Goal: Information Seeking & Learning: Learn about a topic

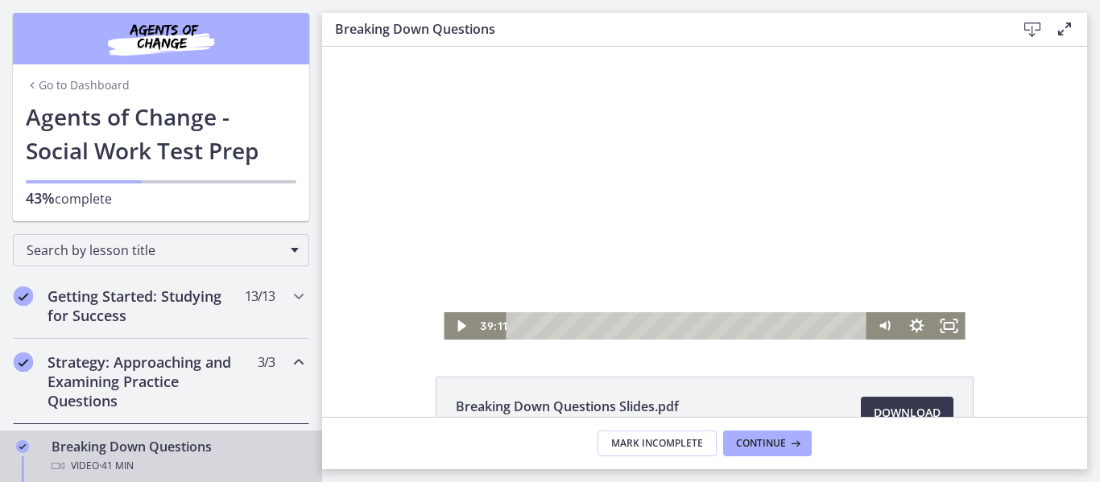
click at [647, 209] on div at bounding box center [704, 193] width 521 height 293
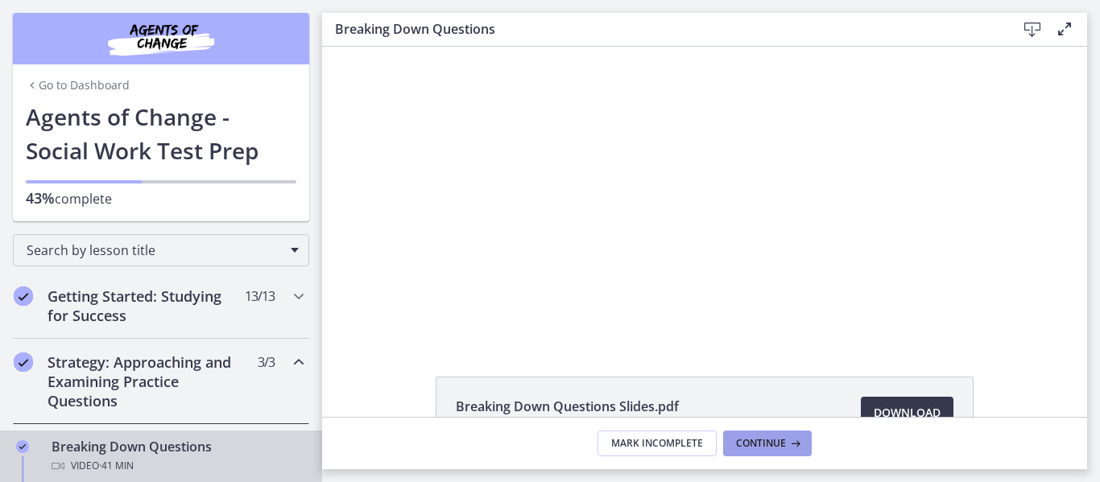
click at [771, 437] on span "Continue" at bounding box center [761, 443] width 50 height 13
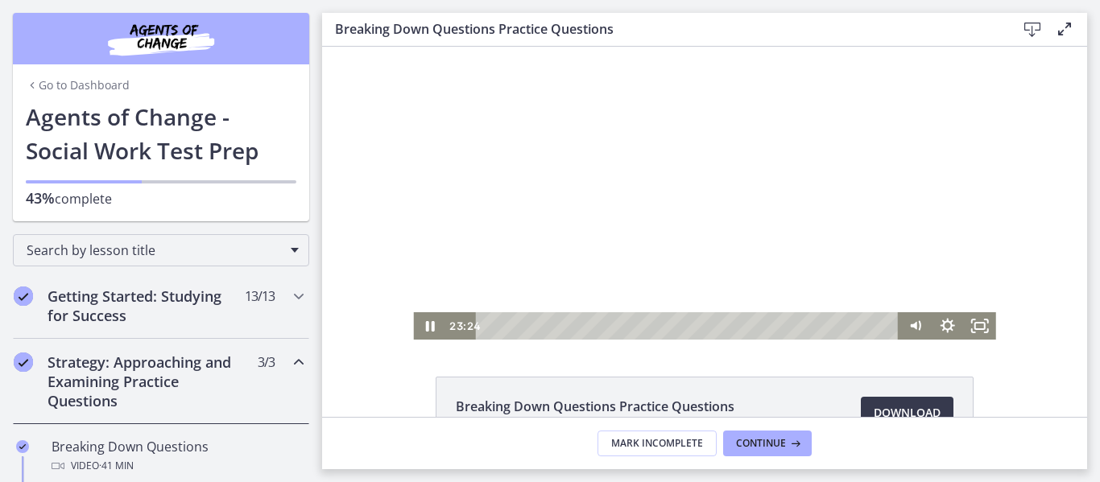
click at [619, 205] on div at bounding box center [704, 193] width 582 height 293
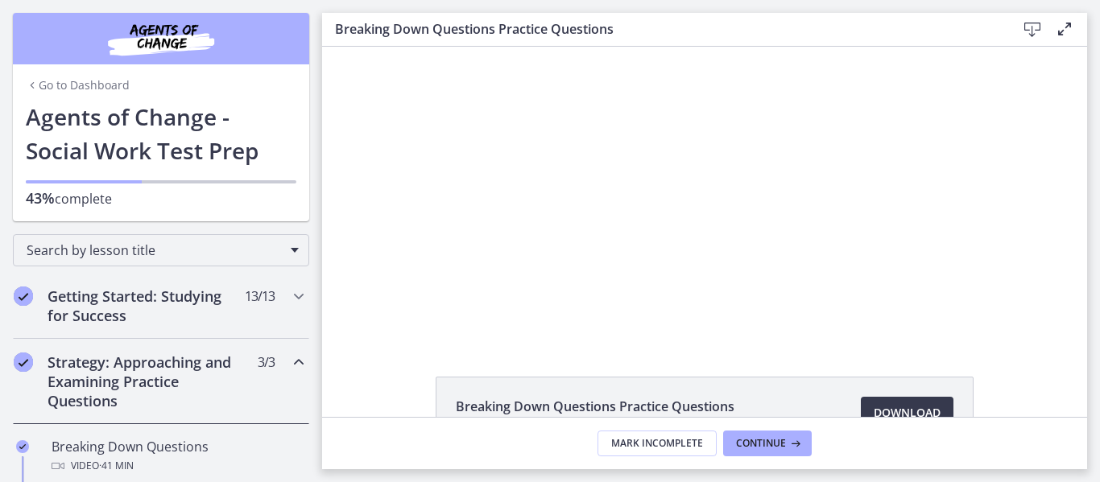
click at [619, 205] on div at bounding box center [704, 193] width 582 height 293
click at [780, 442] on span "Continue" at bounding box center [761, 443] width 50 height 13
click at [771, 444] on span "Continue" at bounding box center [761, 443] width 50 height 13
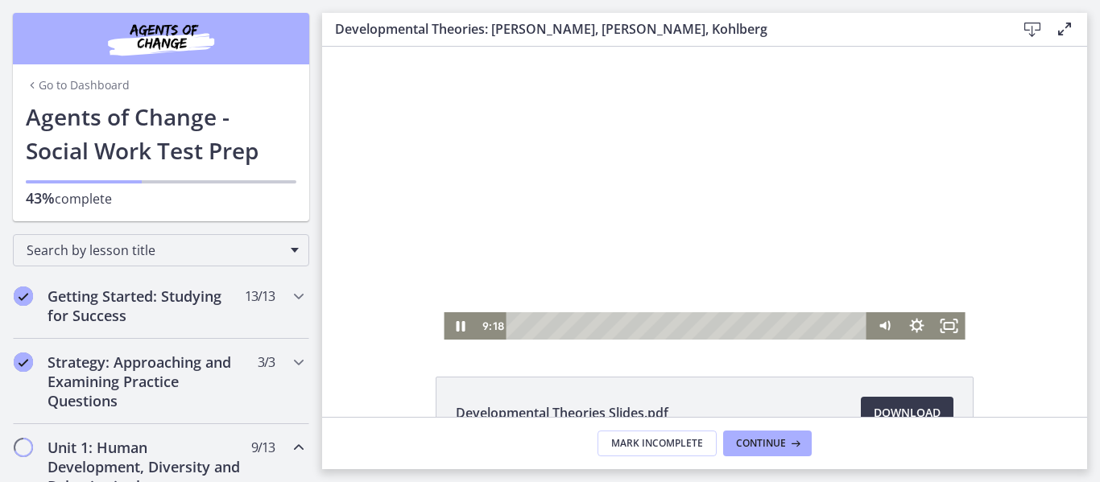
click at [654, 172] on div at bounding box center [704, 193] width 521 height 293
